Goal: Task Accomplishment & Management: Complete application form

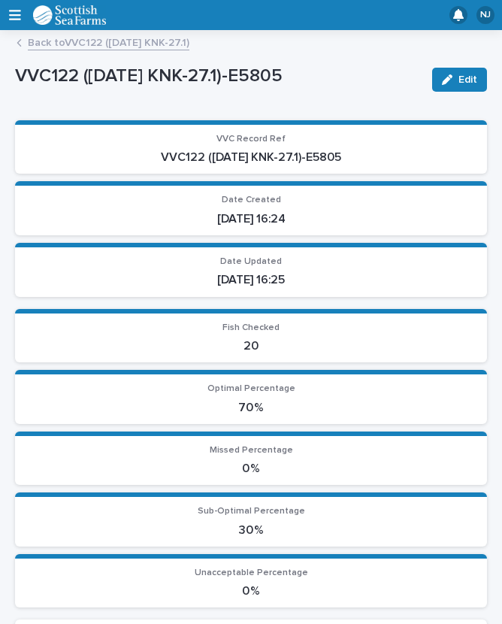
click at [107, 39] on link "Back to VVC122 ([DATE] KNK-27.1)" at bounding box center [109, 41] width 162 height 17
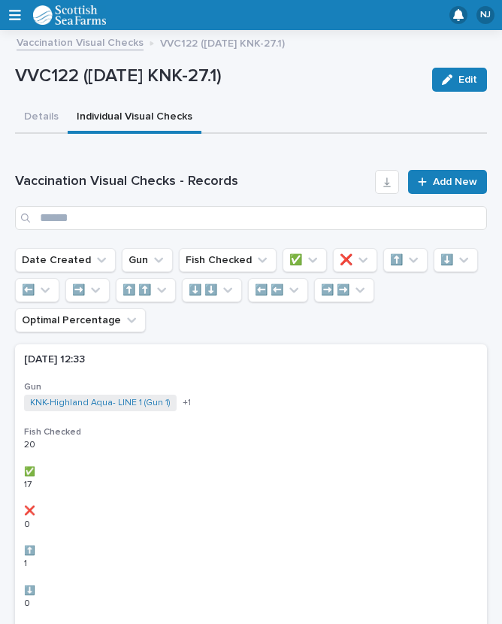
click at [91, 49] on link "Vaccination Visual Checks" at bounding box center [80, 41] width 127 height 17
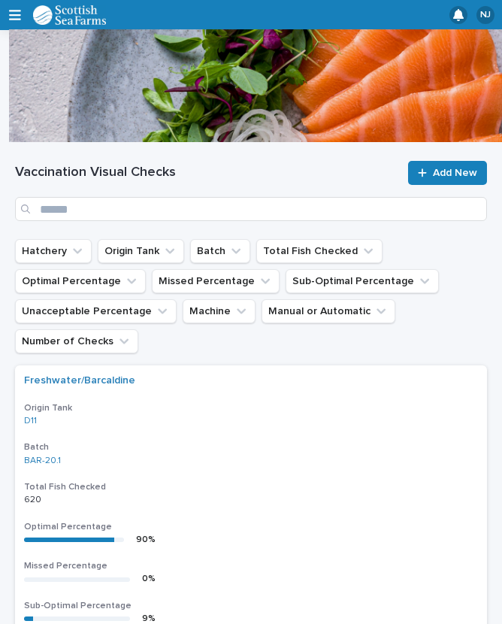
click at [450, 168] on span "Add New" at bounding box center [455, 173] width 44 height 11
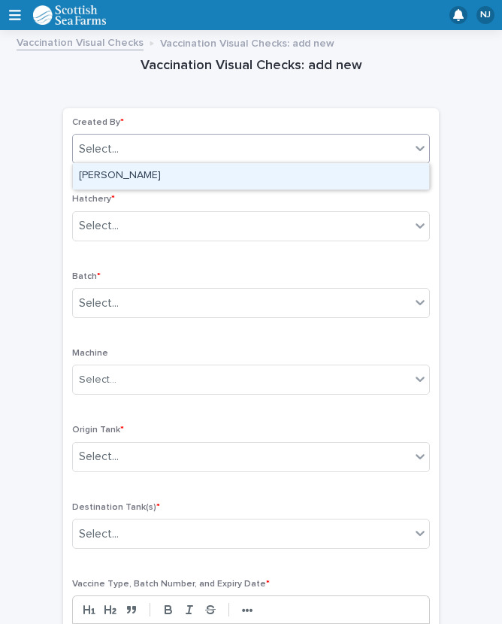
click at [182, 171] on div "[PERSON_NAME]" at bounding box center [251, 176] width 356 height 26
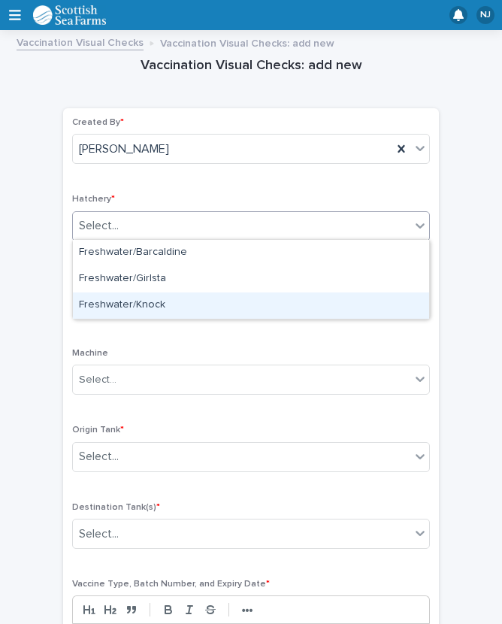
click at [182, 304] on div "Freshwater/Knock" at bounding box center [251, 305] width 356 height 26
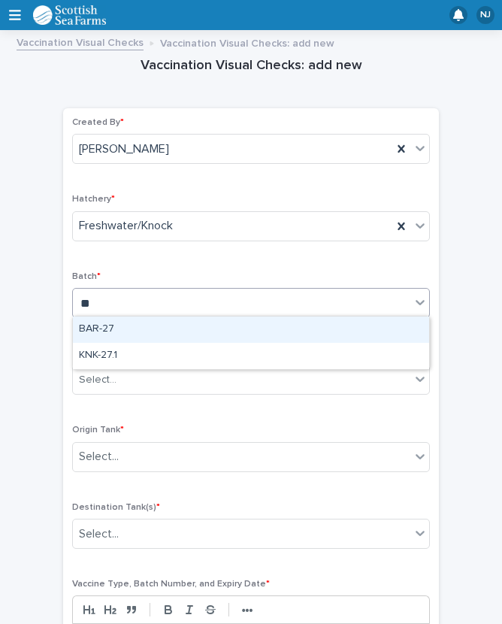
click at [158, 356] on div "KNK-27.1" at bounding box center [251, 356] width 356 height 26
type input "**"
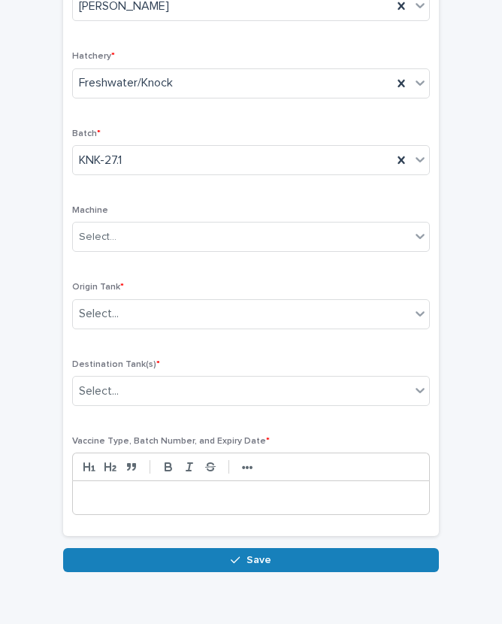
scroll to position [142, 0]
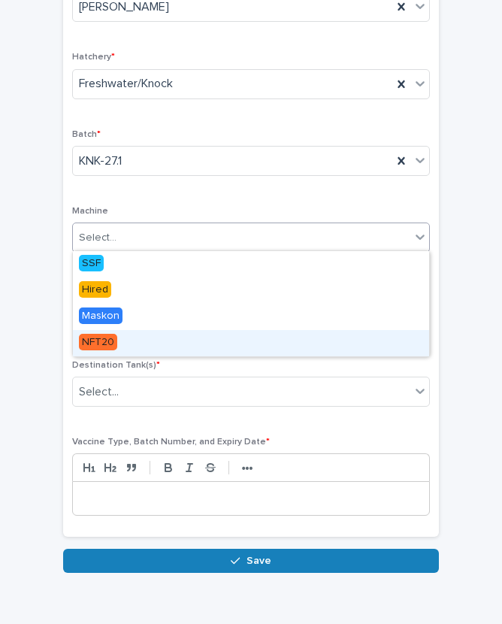
click at [155, 340] on div "NFT20" at bounding box center [251, 343] width 356 height 26
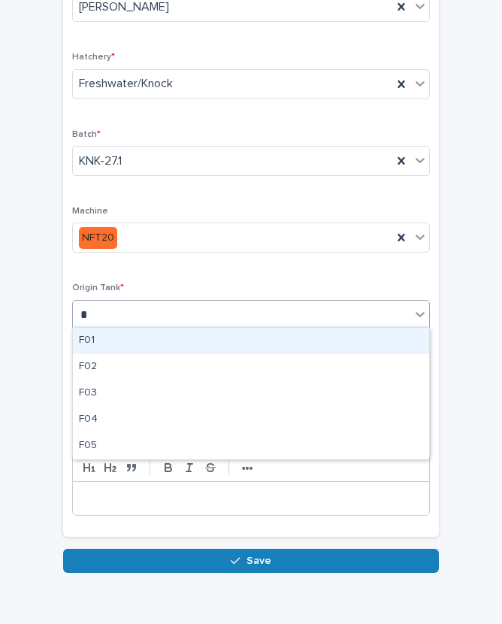
click at [140, 344] on div "F01" at bounding box center [251, 341] width 356 height 26
type input "*"
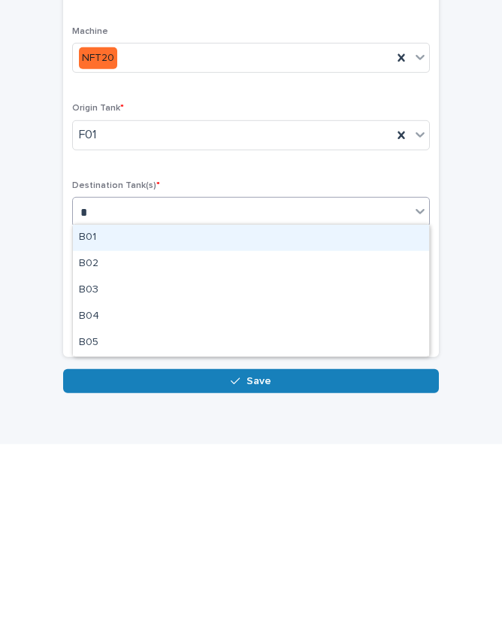
click at [131, 431] on div "B02" at bounding box center [251, 444] width 356 height 26
type input "*"
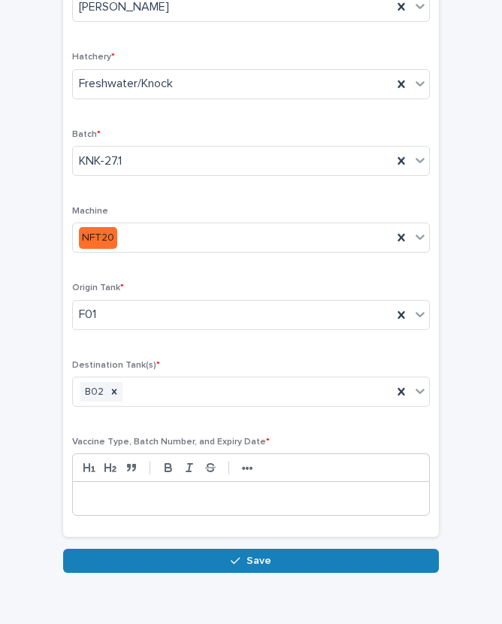
click at [215, 496] on p at bounding box center [251, 498] width 334 height 15
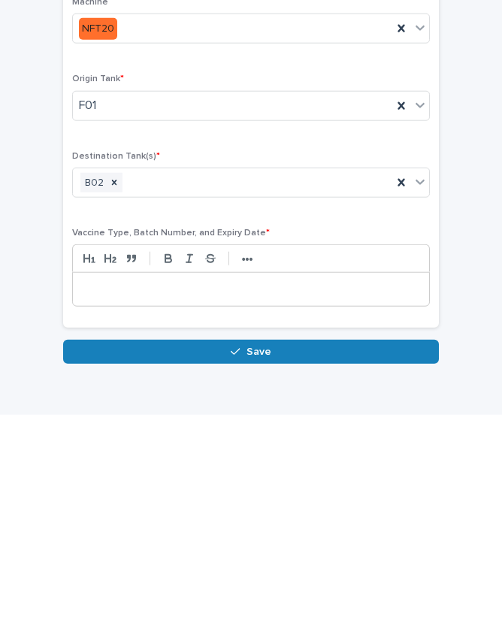
scroll to position [128, 0]
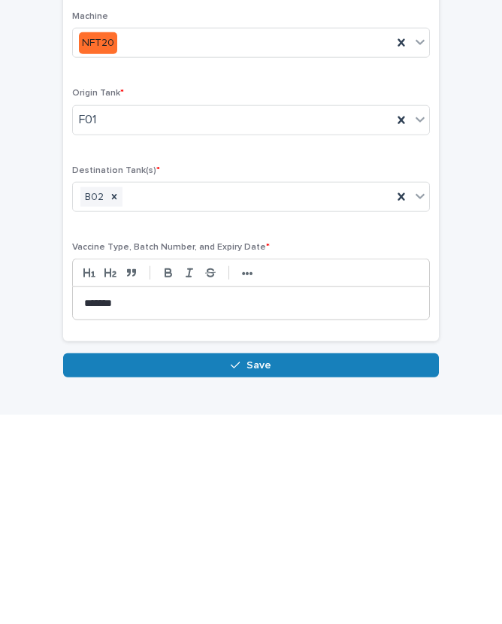
click at [271, 562] on button "Save" at bounding box center [251, 574] width 376 height 24
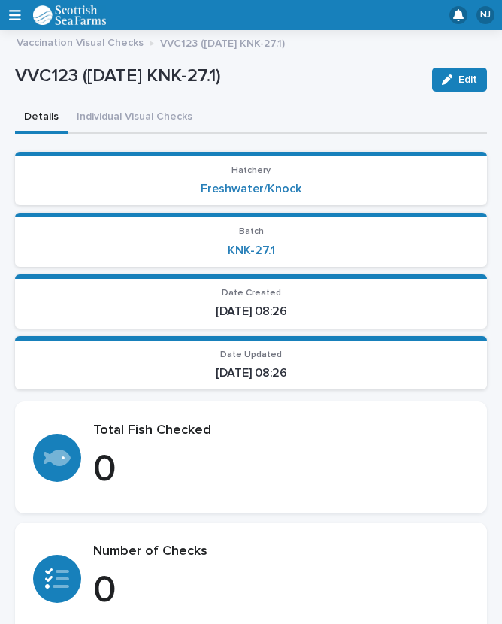
click at [155, 112] on button "Individual Visual Checks" at bounding box center [135, 118] width 134 height 32
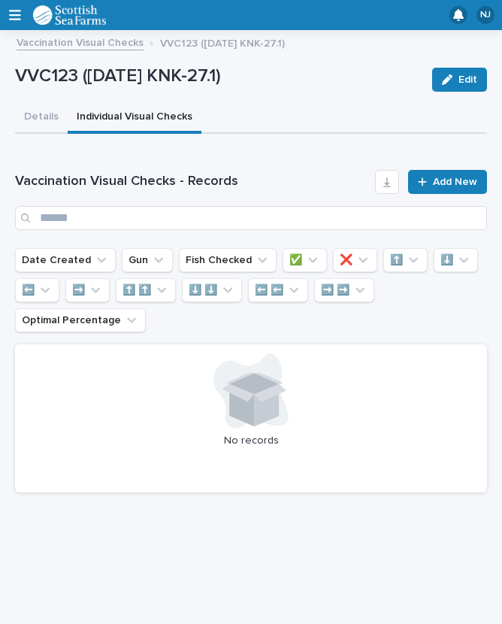
click at [454, 177] on span "Add New" at bounding box center [455, 182] width 44 height 11
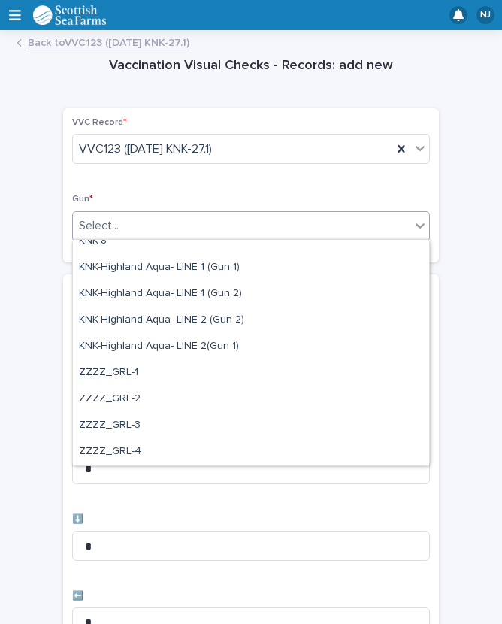
scroll to position [459, 0]
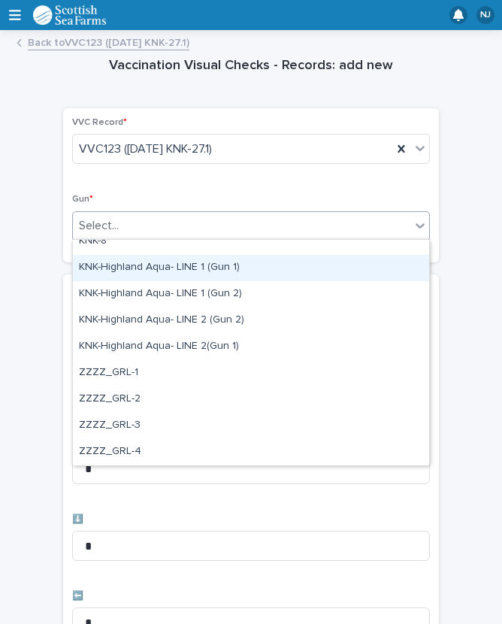
click at [238, 264] on div "KNK-Highland Aqua- LINE 1 (Gun 1)" at bounding box center [251, 268] width 356 height 26
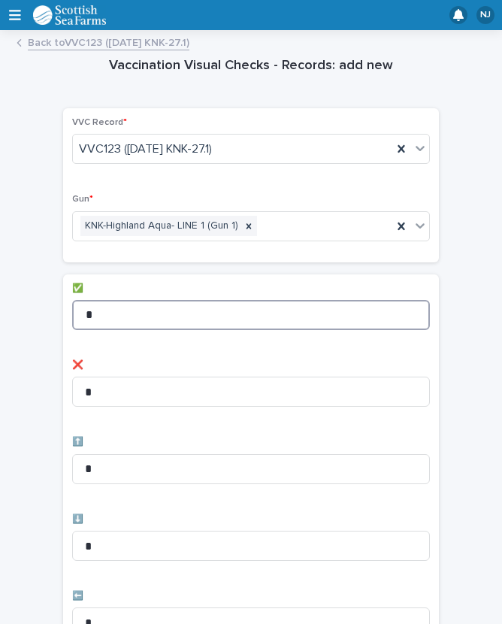
click at [147, 316] on input "*" at bounding box center [251, 315] width 358 height 30
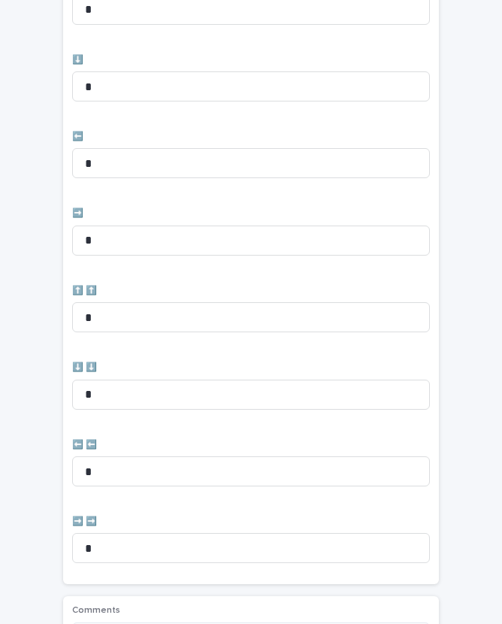
scroll to position [461, 0]
type input "*"
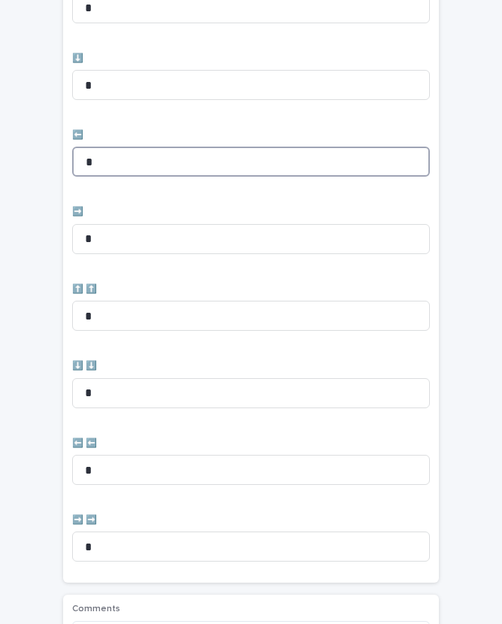
click at [159, 153] on input "*" at bounding box center [251, 162] width 358 height 30
type input "*"
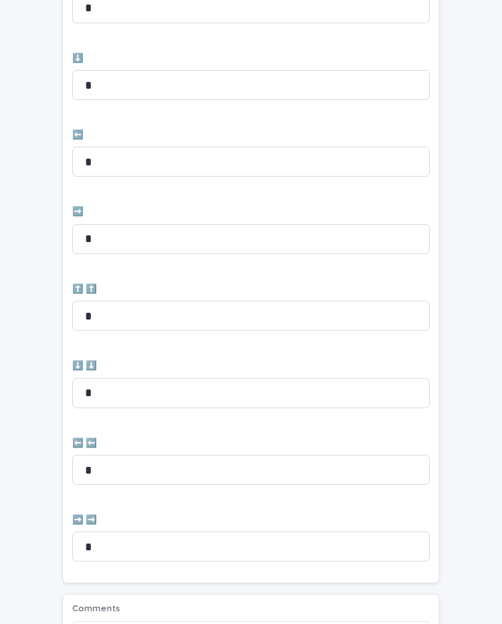
click at [135, 216] on div "➡️ *" at bounding box center [251, 236] width 358 height 59
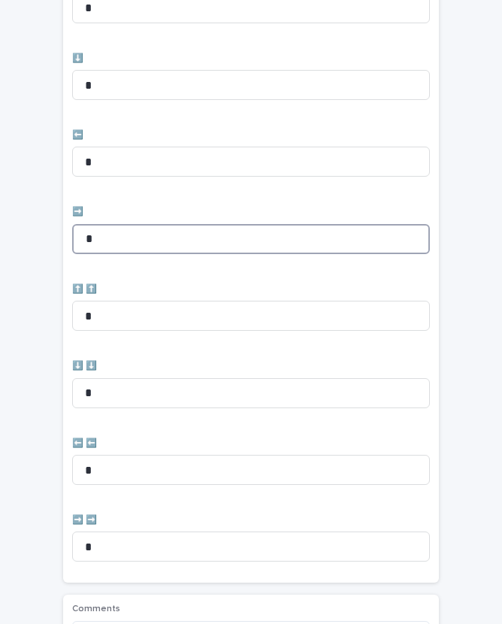
click at [152, 227] on input "*" at bounding box center [251, 239] width 358 height 30
click at [150, 236] on input "*" at bounding box center [251, 239] width 358 height 30
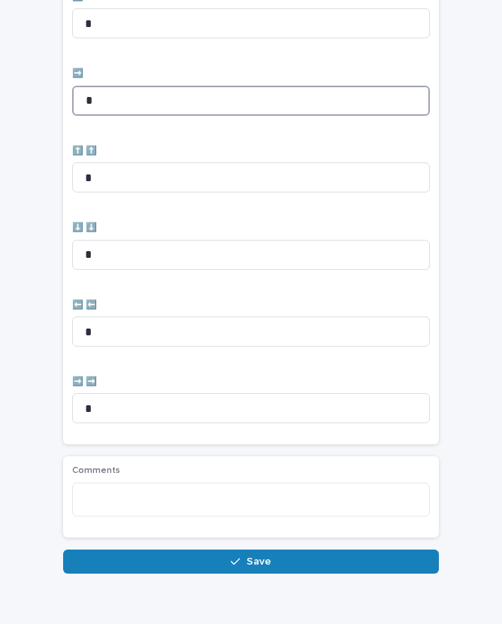
scroll to position [598, 0]
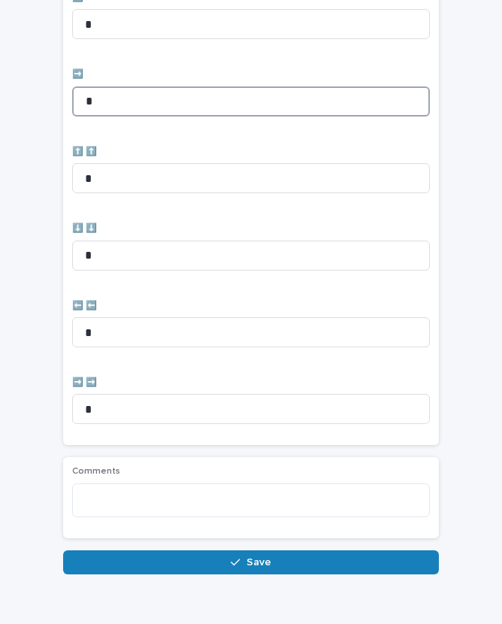
type input "*"
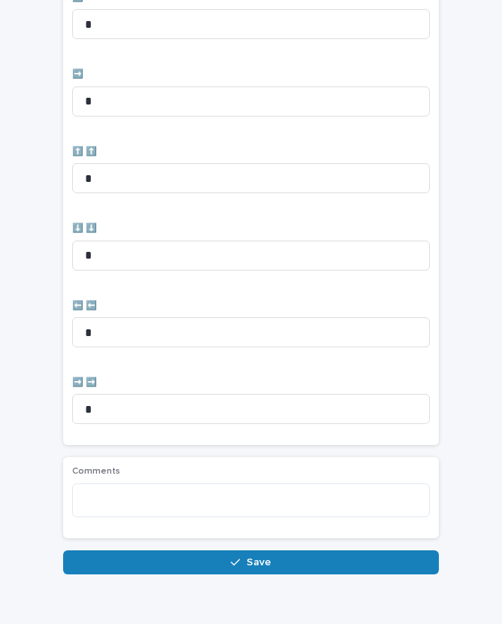
click at [275, 563] on button "Save" at bounding box center [251, 562] width 376 height 24
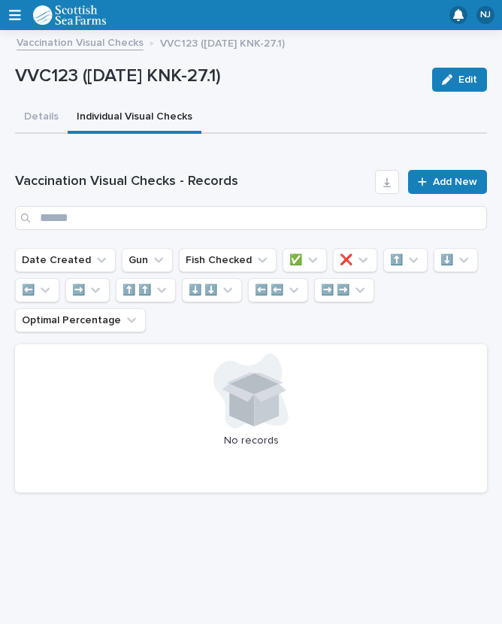
click at [433, 181] on div at bounding box center [425, 182] width 15 height 11
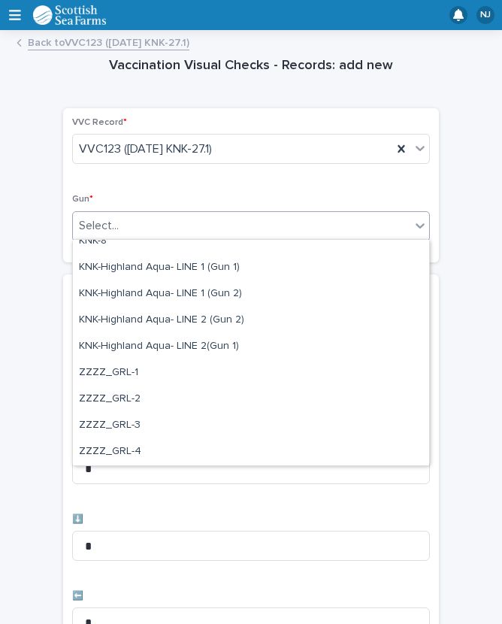
scroll to position [459, 0]
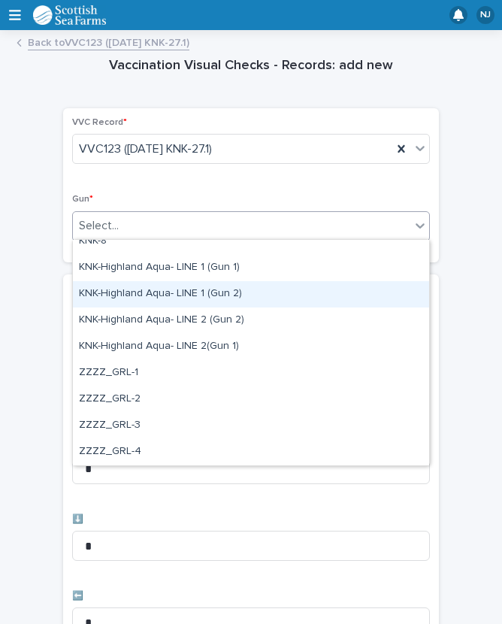
click at [236, 289] on div "KNK-Highland Aqua- LINE 1 (Gun 2)" at bounding box center [251, 294] width 356 height 26
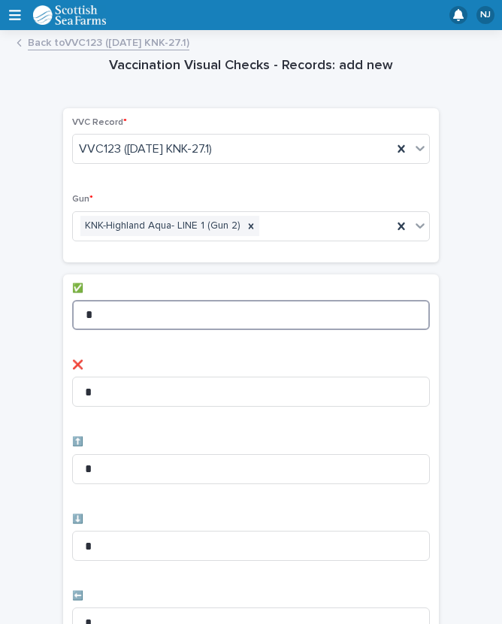
click at [226, 302] on input "*" at bounding box center [251, 315] width 358 height 30
click at [235, 309] on input "*" at bounding box center [251, 315] width 358 height 30
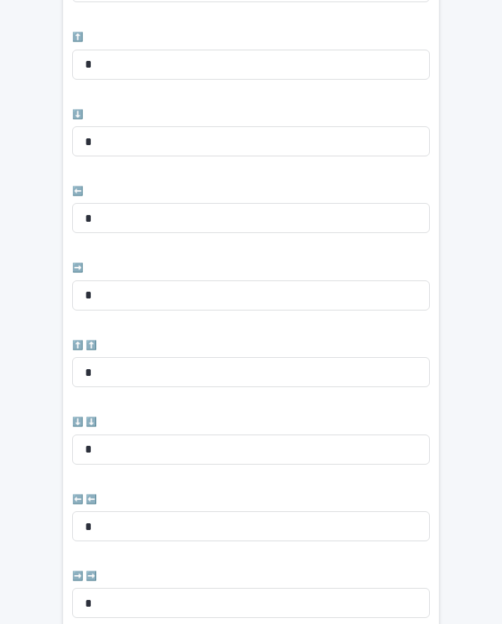
scroll to position [408, 0]
type input "*"
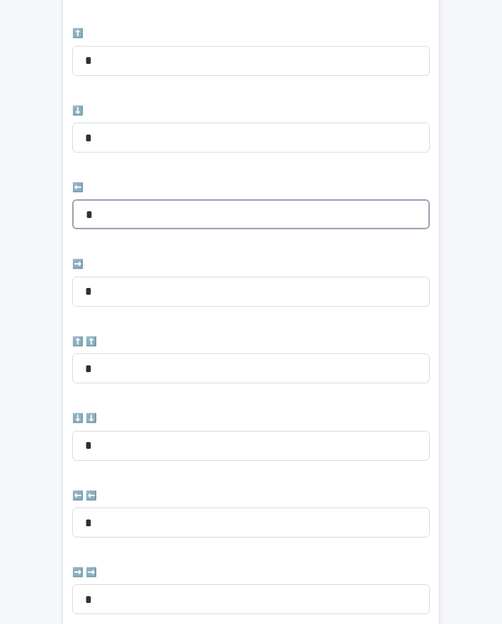
click at [169, 210] on input "*" at bounding box center [251, 214] width 358 height 30
click at [168, 199] on input "*" at bounding box center [251, 214] width 358 height 30
click at [203, 213] on input "*" at bounding box center [251, 214] width 358 height 30
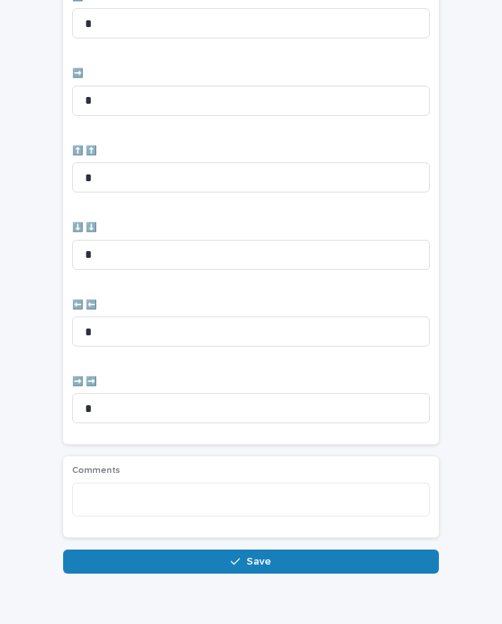
scroll to position [598, 0]
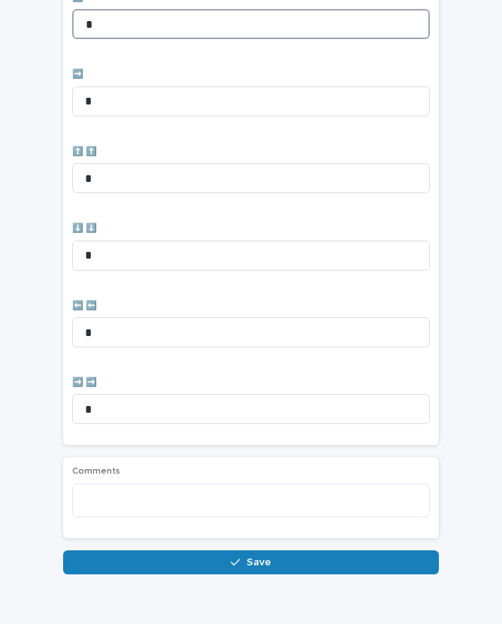
type input "*"
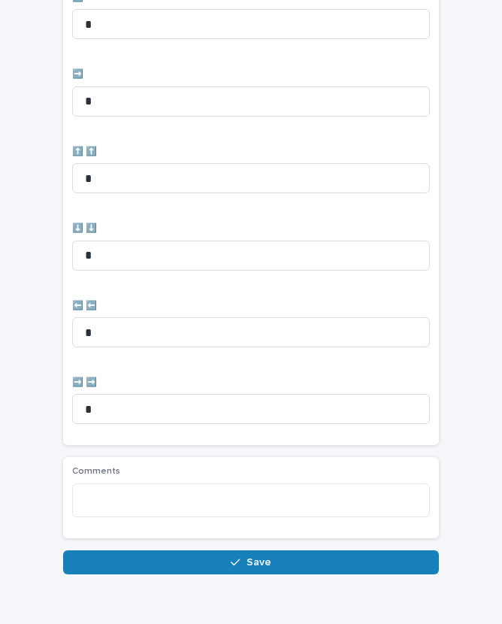
click at [310, 560] on button "Save" at bounding box center [251, 562] width 376 height 24
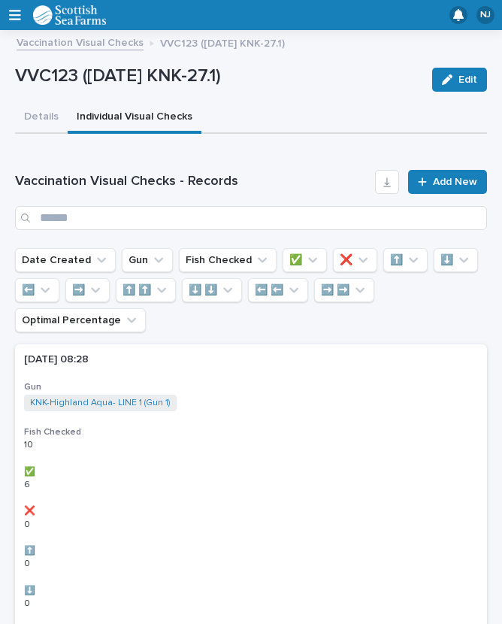
click at [435, 182] on span "Add New" at bounding box center [455, 182] width 44 height 11
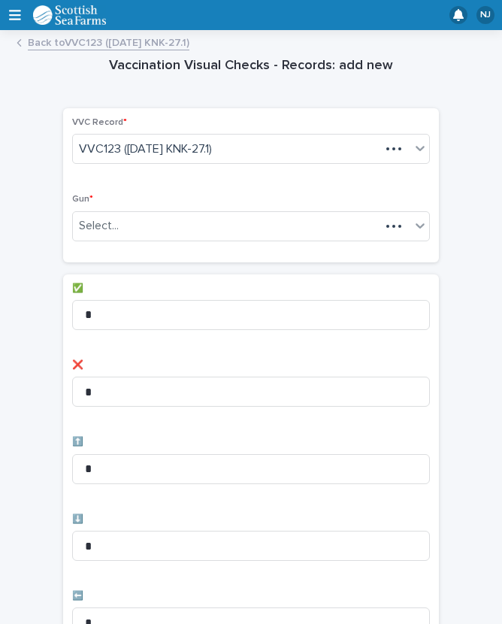
click at [449, 174] on div "Vaccination Visual Checks - Records: add new Loading... Saving… Loading... Savi…" at bounding box center [251, 606] width 472 height 1134
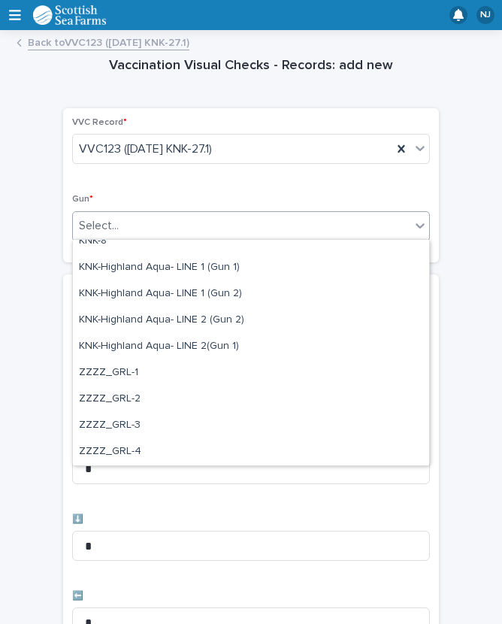
scroll to position [459, 0]
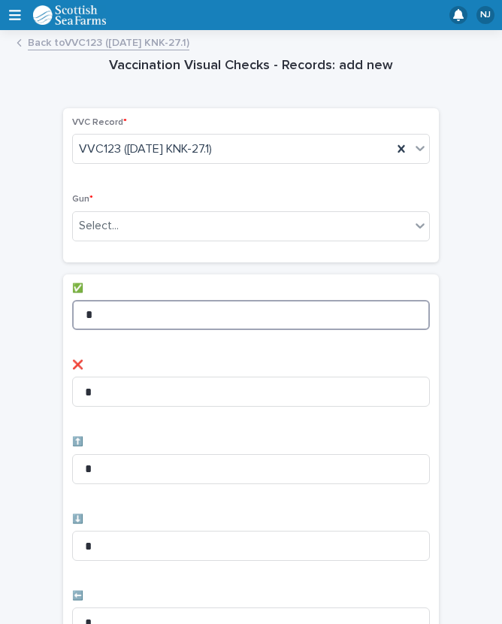
click at [163, 309] on input "*" at bounding box center [251, 315] width 358 height 30
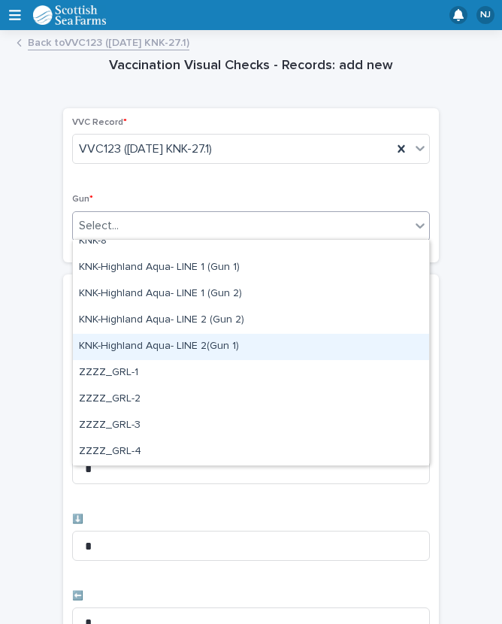
click at [141, 347] on div "KNK-Highland Aqua- LINE 2(Gun 1)" at bounding box center [251, 347] width 356 height 26
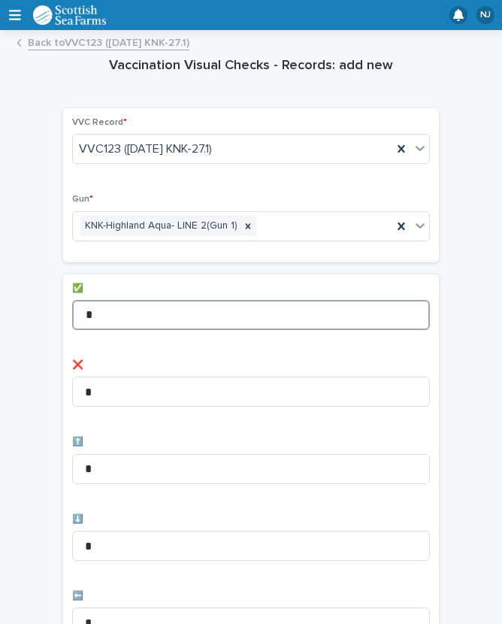
click at [147, 312] on input "*" at bounding box center [251, 315] width 358 height 30
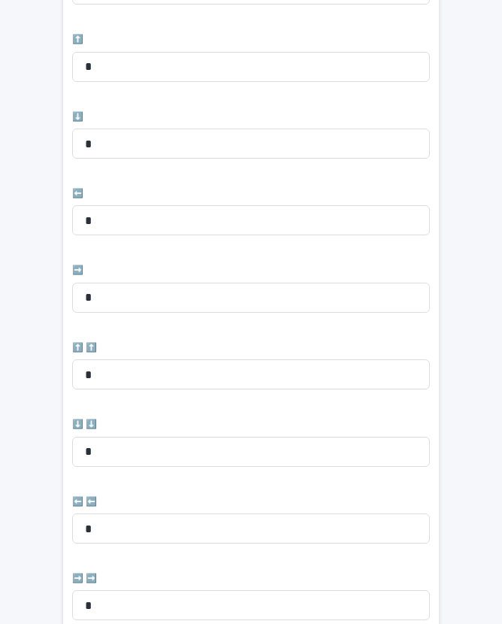
scroll to position [401, 0]
type input "*"
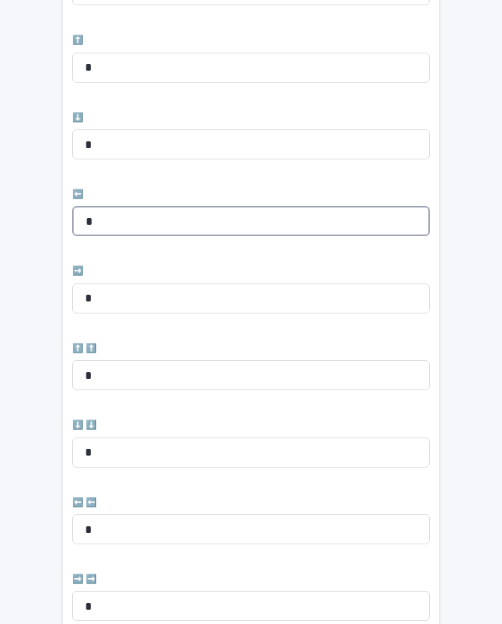
click at [136, 211] on input "*" at bounding box center [251, 221] width 358 height 30
click at [153, 216] on input "*" at bounding box center [251, 221] width 358 height 30
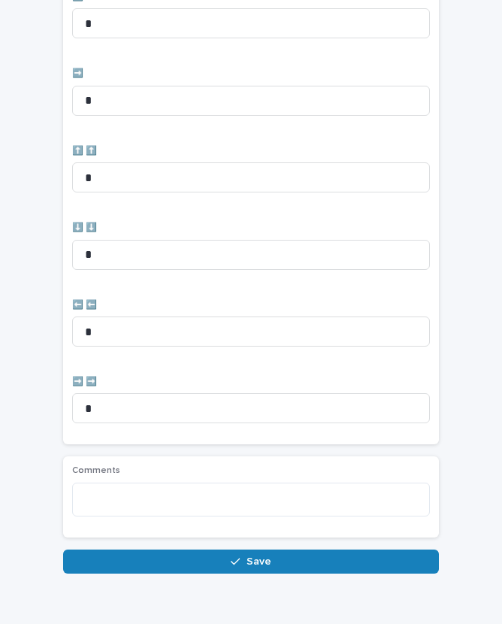
scroll to position [598, 0]
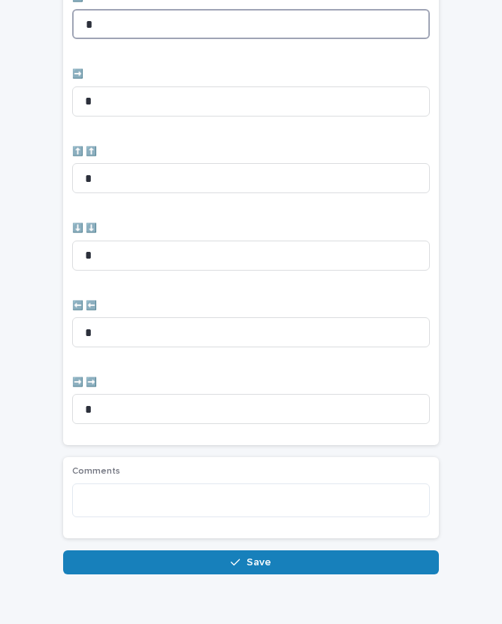
type input "*"
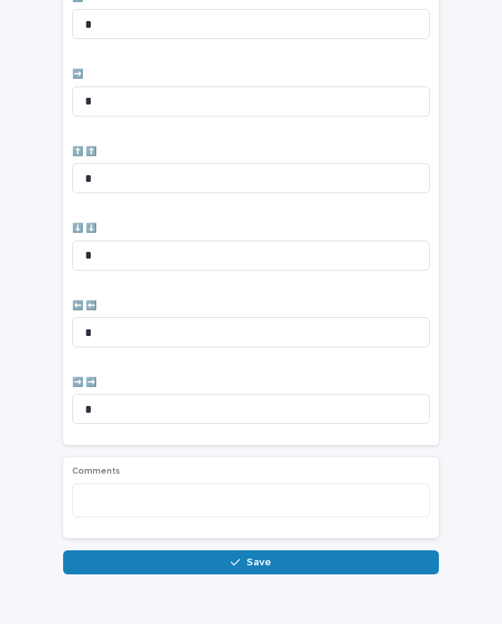
click at [243, 557] on div "button" at bounding box center [238, 562] width 15 height 11
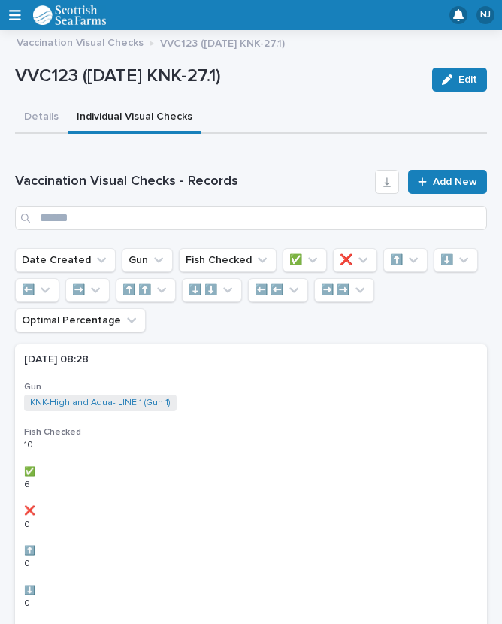
click at [450, 174] on link "Add New" at bounding box center [447, 182] width 79 height 24
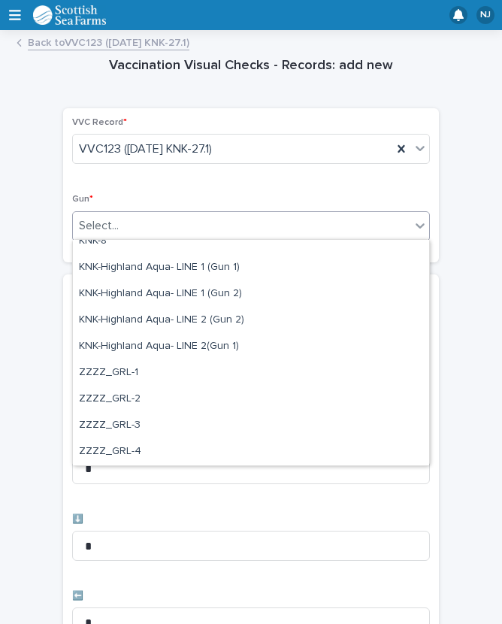
scroll to position [459, 0]
click at [195, 316] on input "*" at bounding box center [251, 315] width 358 height 30
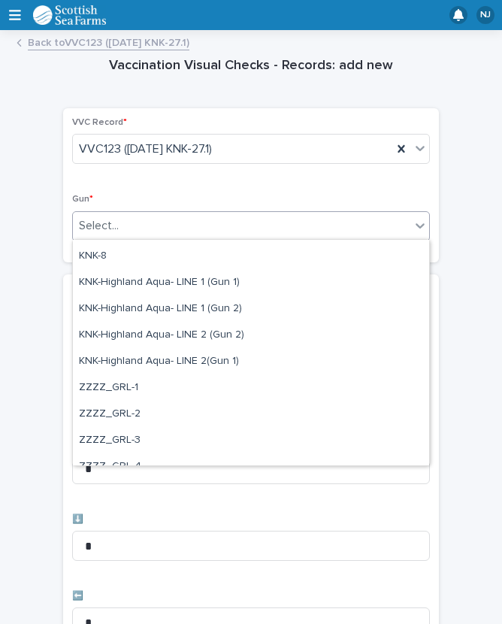
scroll to position [445, 0]
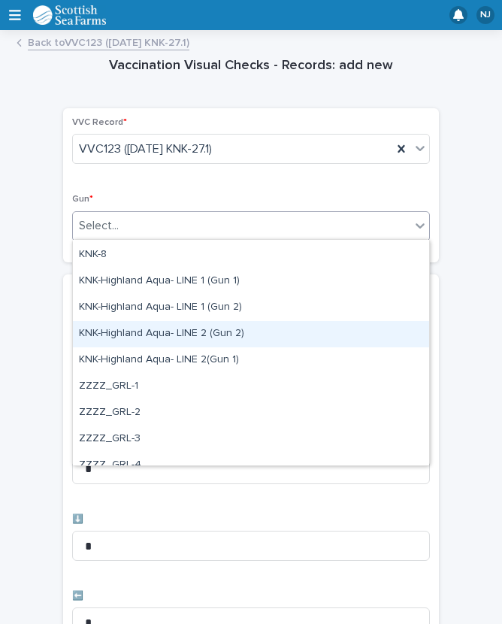
click at [132, 327] on div "KNK-Highland Aqua- LINE 2 (Gun 2)" at bounding box center [251, 334] width 356 height 26
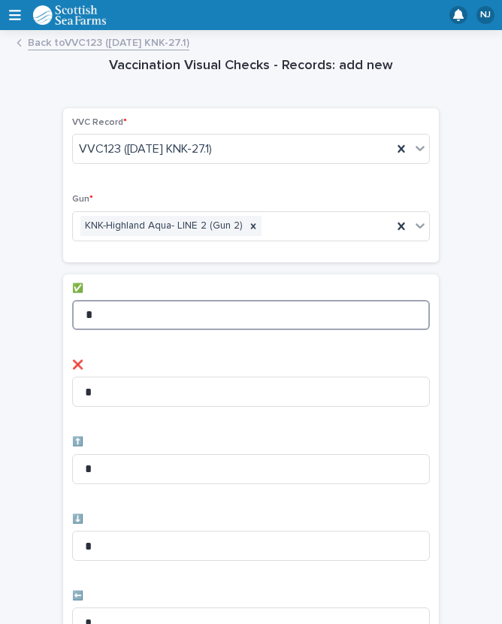
click at [161, 317] on input "*" at bounding box center [251, 315] width 358 height 30
type input "*"
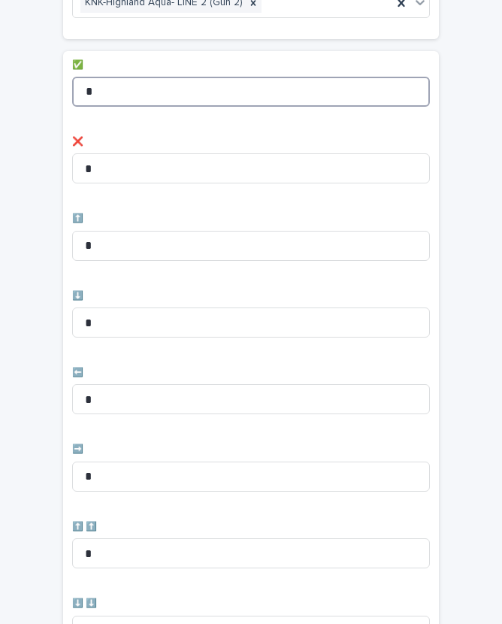
scroll to position [210, 0]
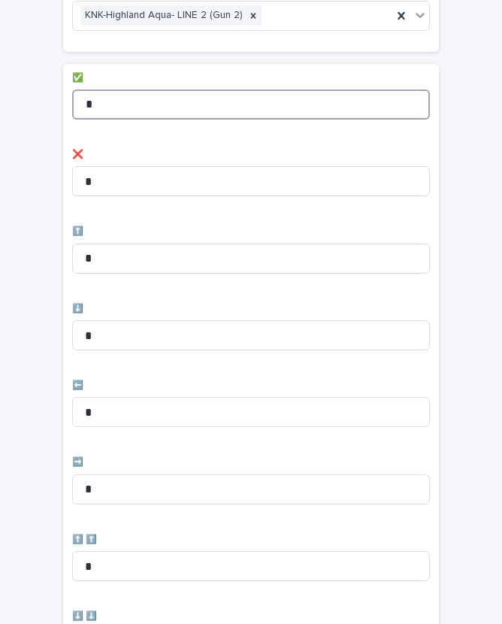
click at [144, 99] on input "*" at bounding box center [251, 104] width 358 height 30
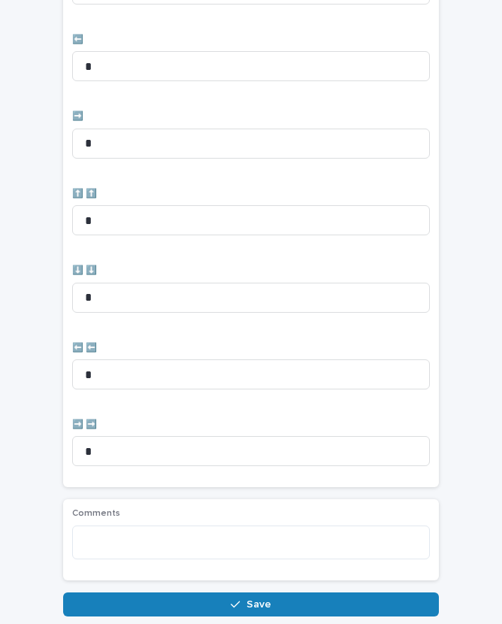
scroll to position [586, 0]
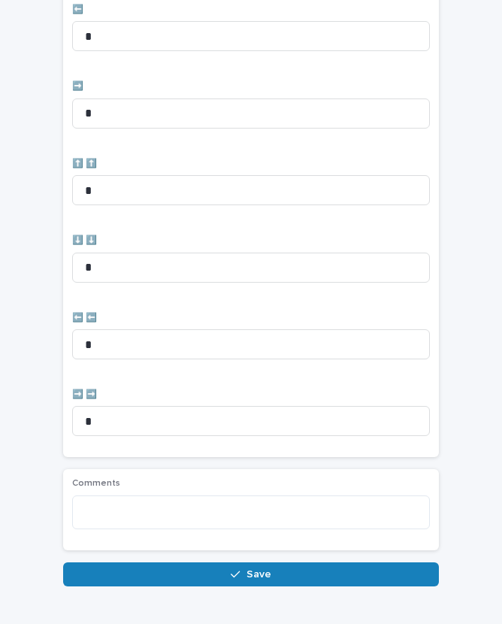
type input "*"
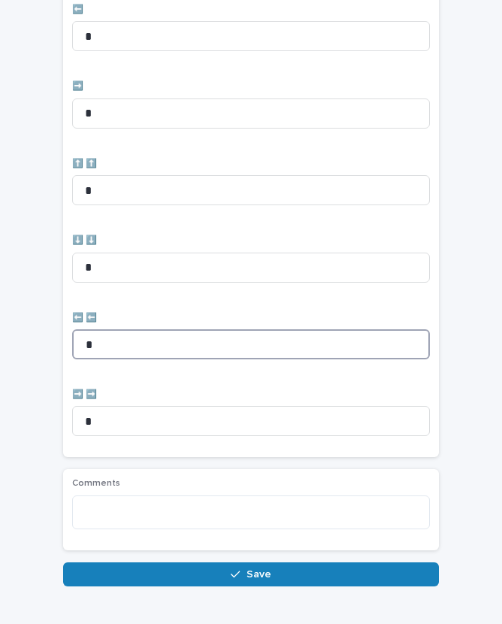
click at [135, 333] on input "*" at bounding box center [251, 344] width 358 height 30
click at [138, 335] on input "*" at bounding box center [251, 344] width 358 height 30
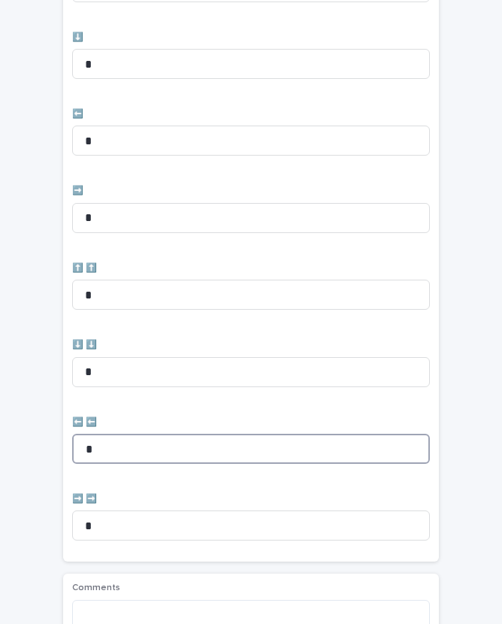
scroll to position [476, 0]
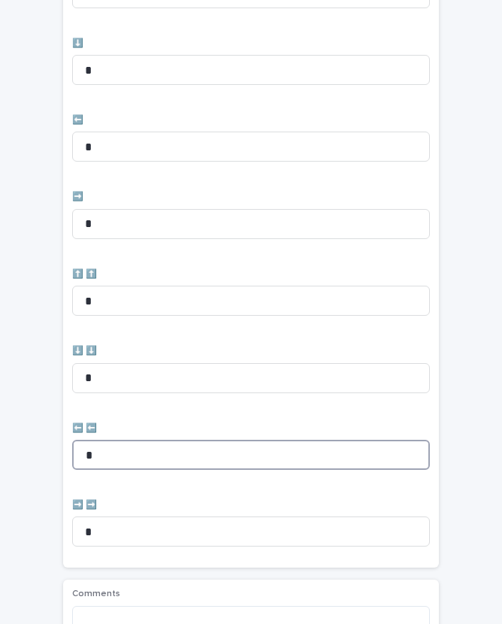
type input "*"
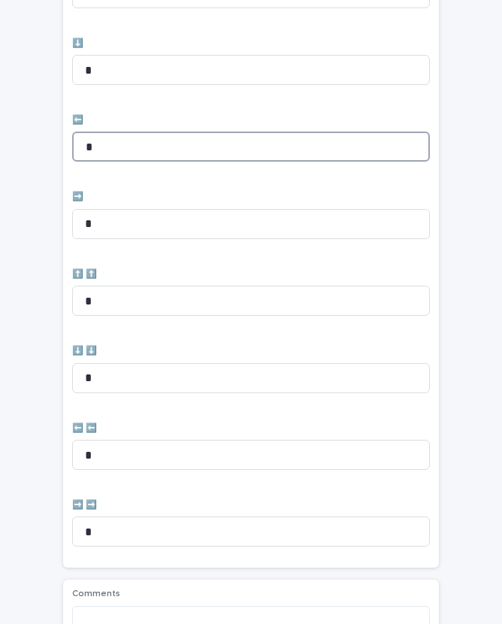
click at [144, 138] on input "*" at bounding box center [251, 147] width 358 height 30
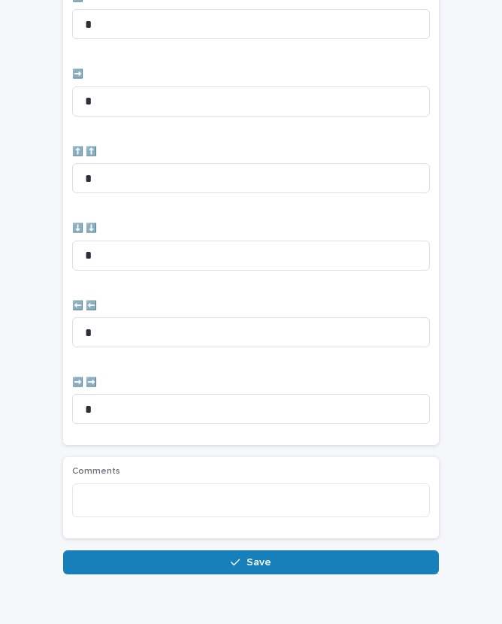
scroll to position [598, 0]
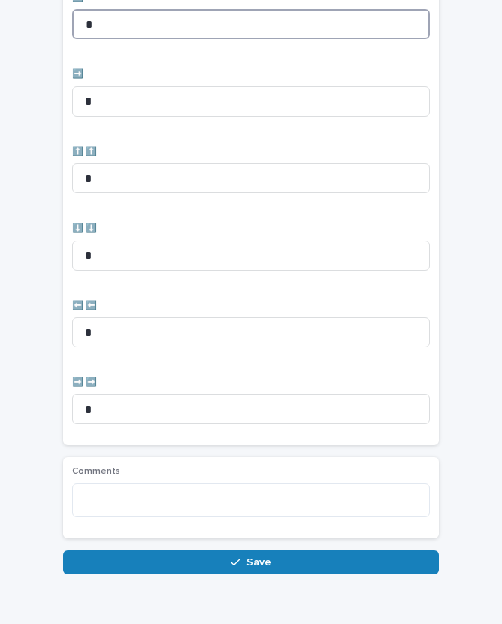
type input "*"
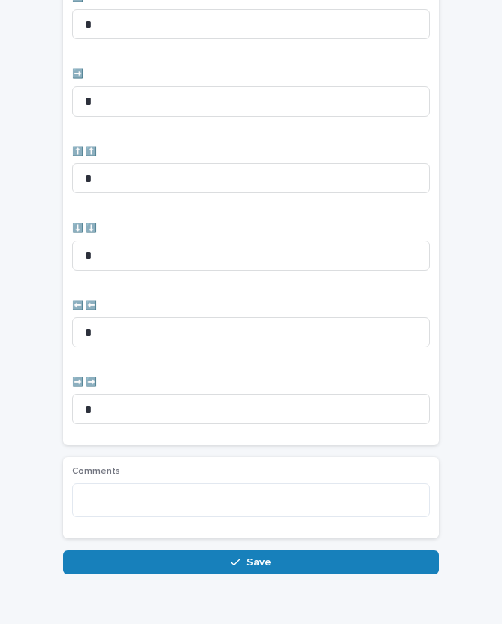
click at [251, 557] on span "Save" at bounding box center [259, 562] width 25 height 11
